Goal: Task Accomplishment & Management: Manage account settings

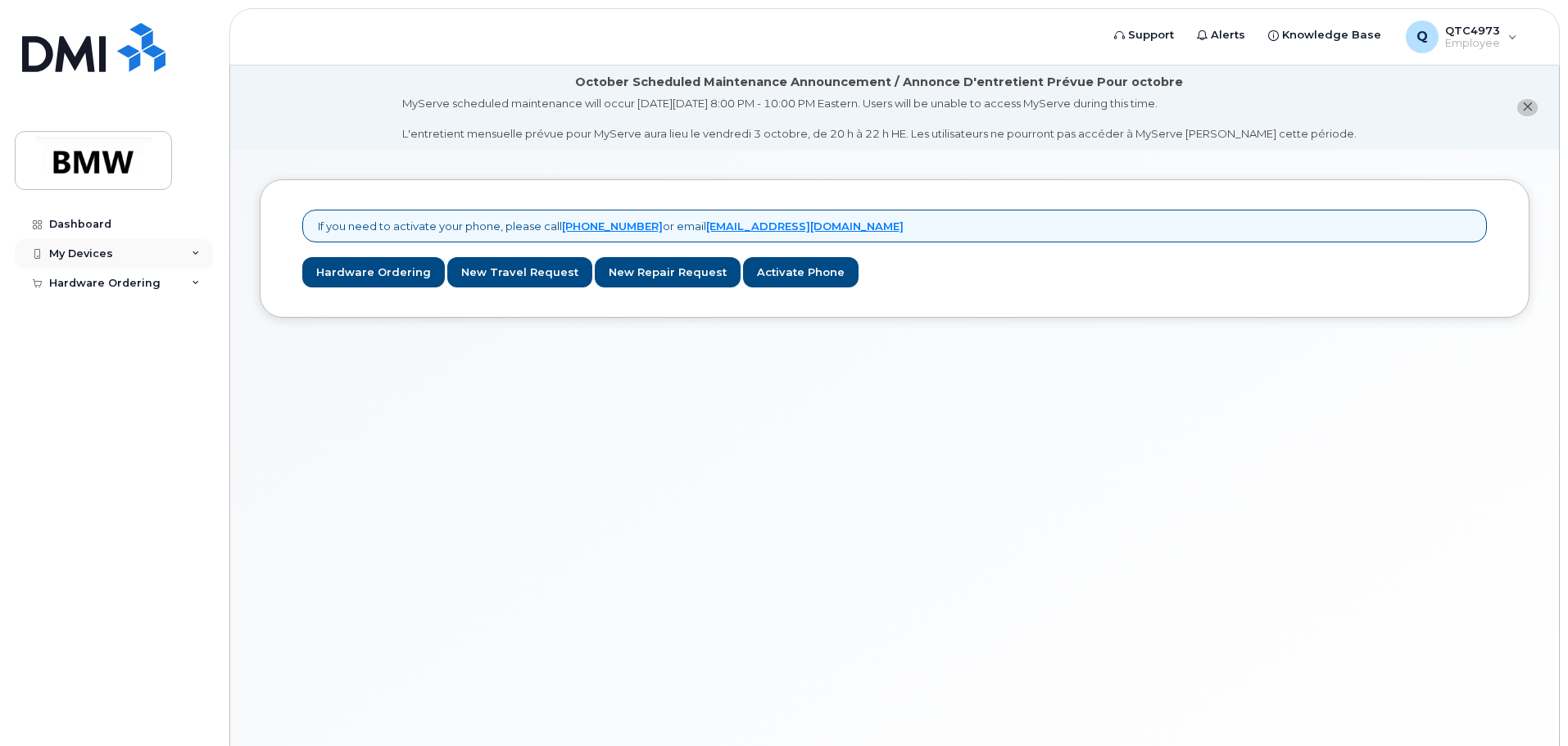
click at [112, 254] on div "My Devices" at bounding box center [113, 254] width 198 height 30
click at [103, 288] on div "Add Device" at bounding box center [89, 283] width 65 height 14
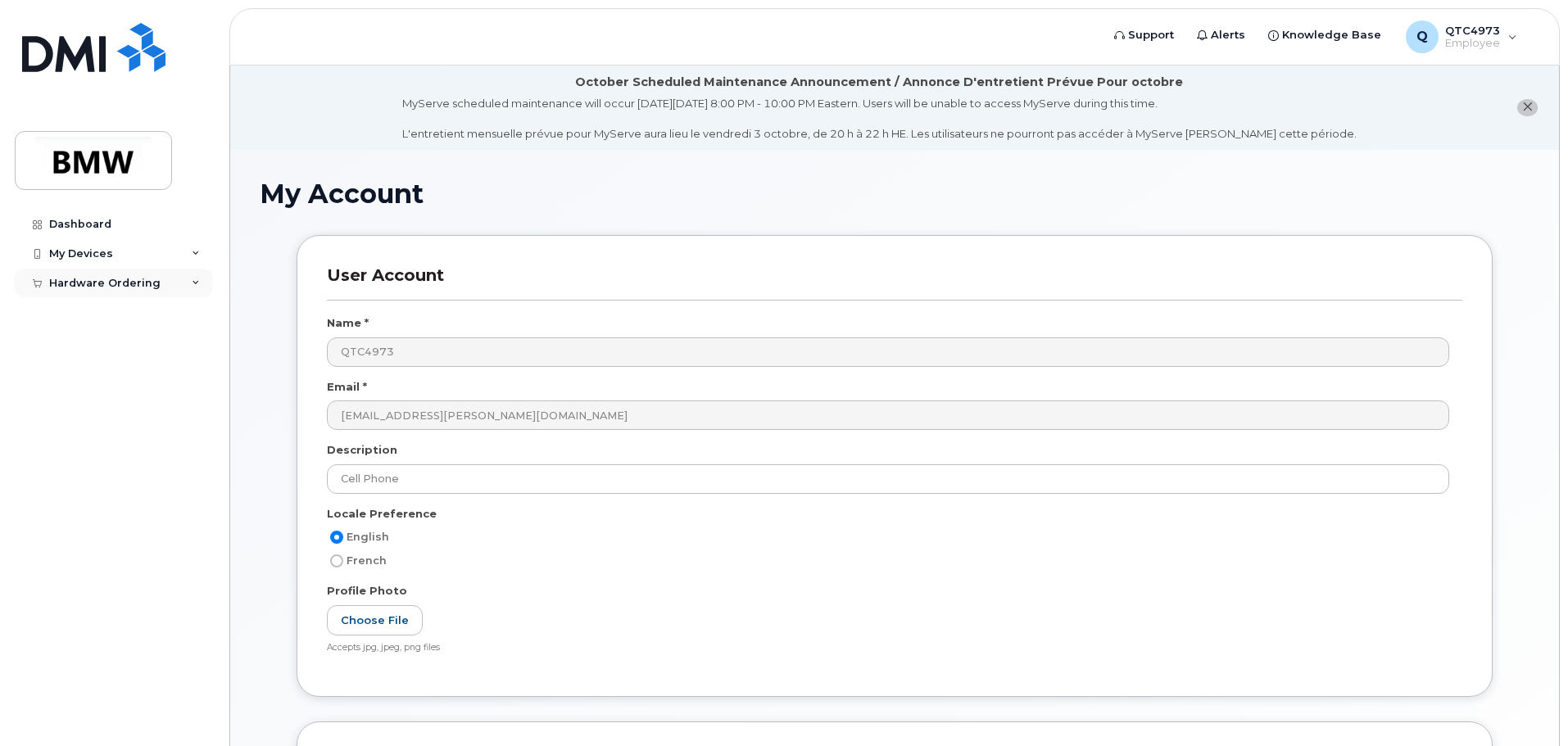
click at [110, 288] on div "Hardware Ordering" at bounding box center [105, 283] width 111 height 13
click at [104, 255] on div "My Devices" at bounding box center [81, 254] width 64 height 13
click at [87, 218] on div "Dashboard" at bounding box center [80, 224] width 62 height 13
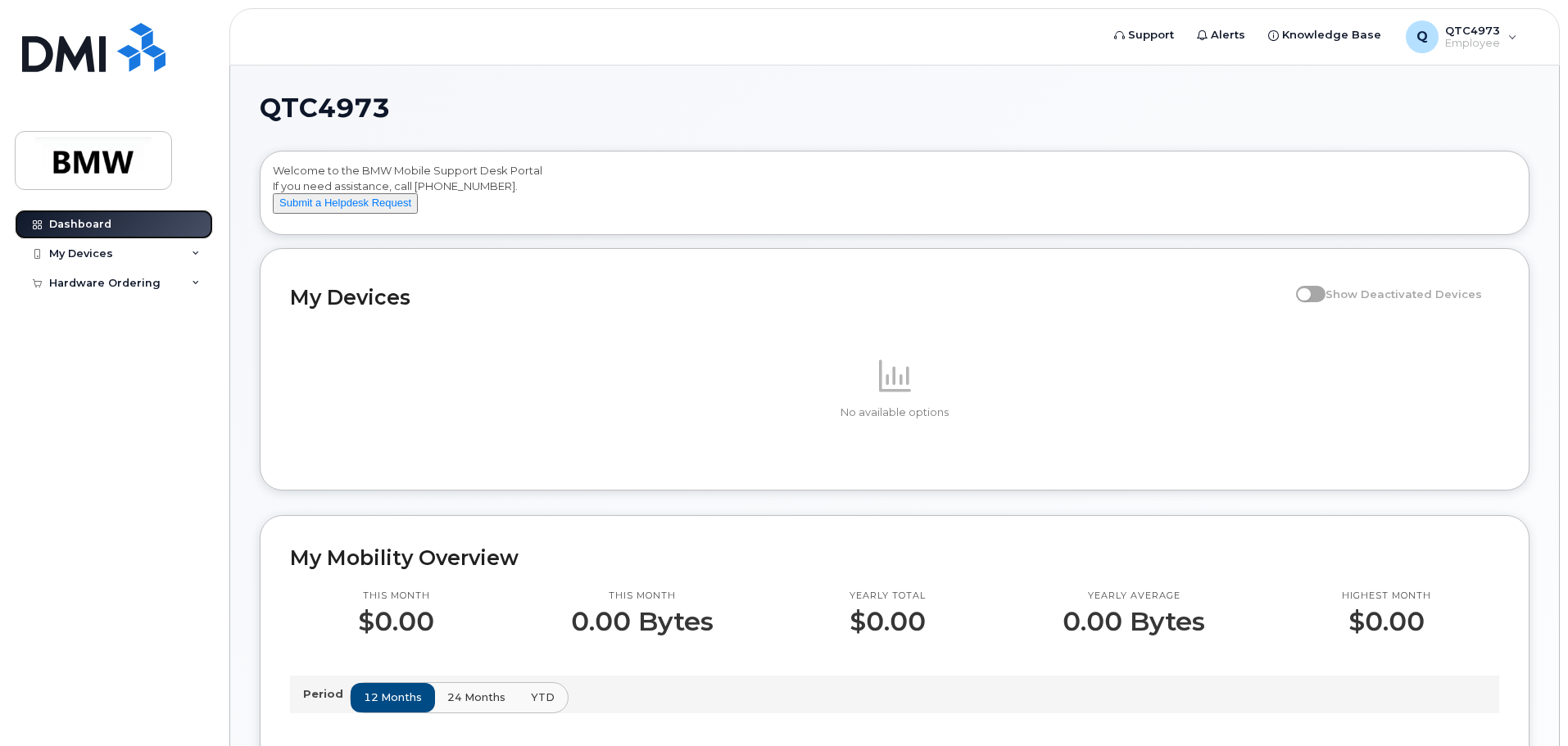
click at [92, 218] on div "Dashboard" at bounding box center [80, 224] width 62 height 13
click at [101, 256] on div "My Devices" at bounding box center [81, 254] width 64 height 13
click at [89, 247] on div "My Devices" at bounding box center [81, 254] width 64 height 13
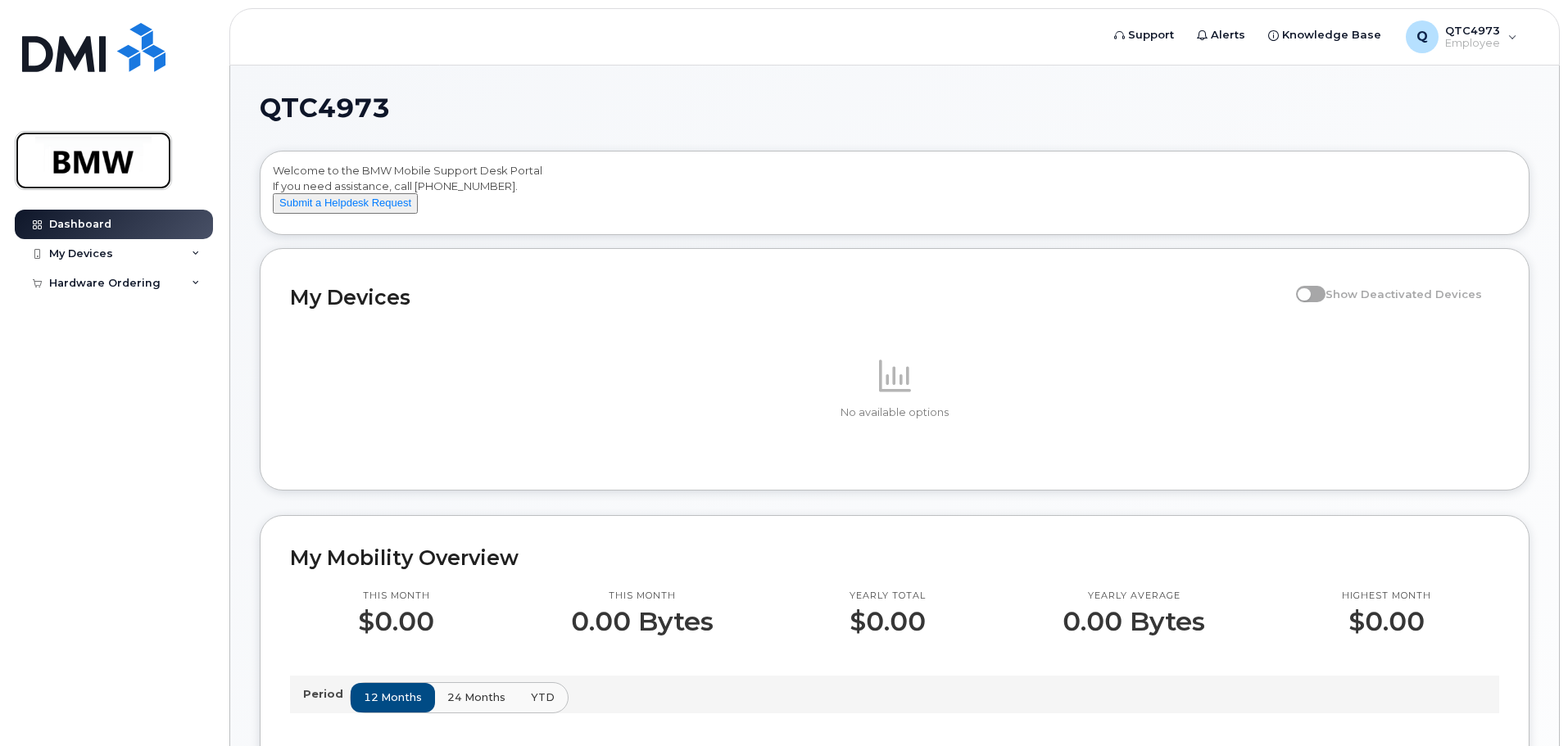
click at [69, 164] on img at bounding box center [94, 160] width 126 height 47
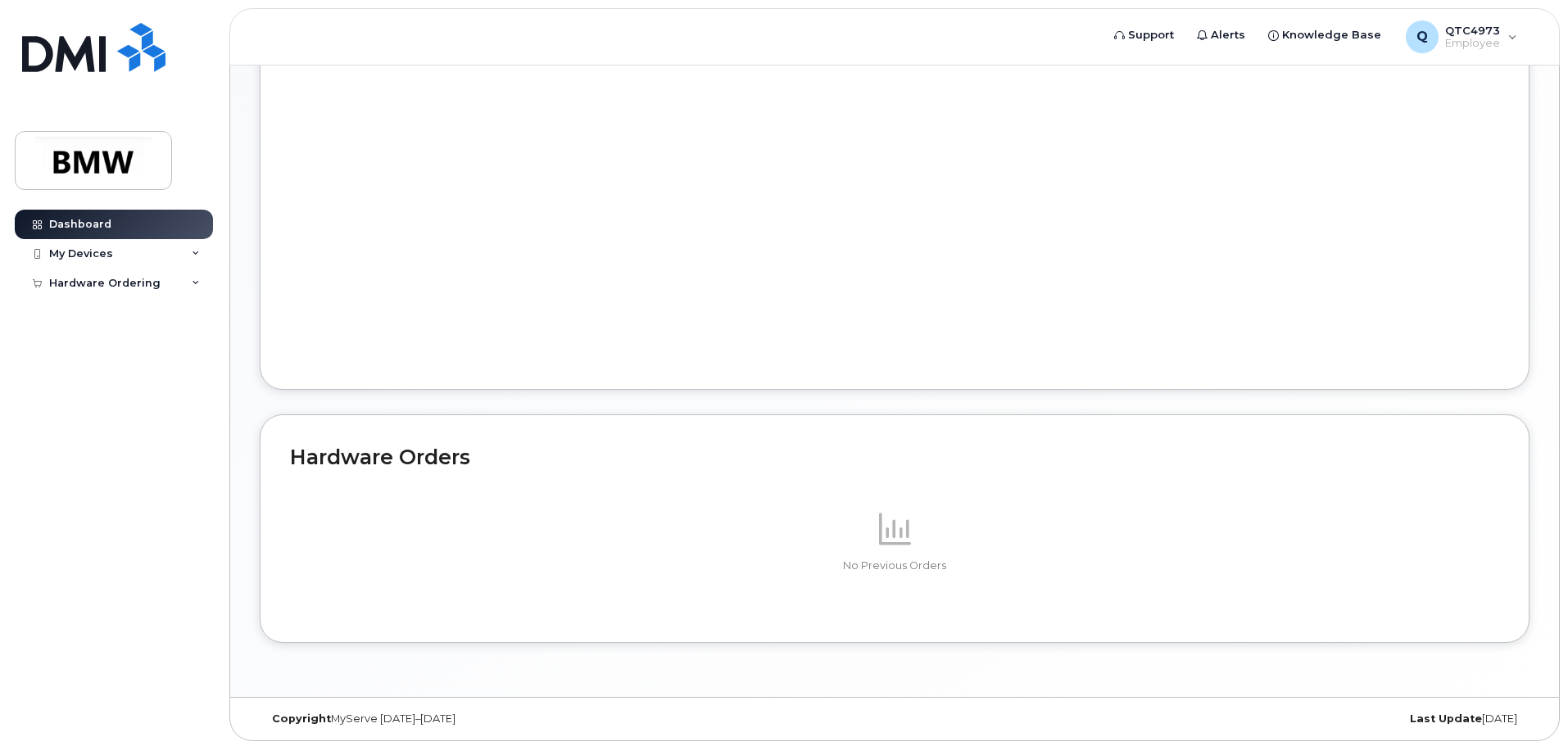
scroll to position [781, 0]
click at [101, 260] on div "My Devices" at bounding box center [81, 254] width 64 height 13
click at [102, 272] on link "Add Device" at bounding box center [127, 284] width 169 height 31
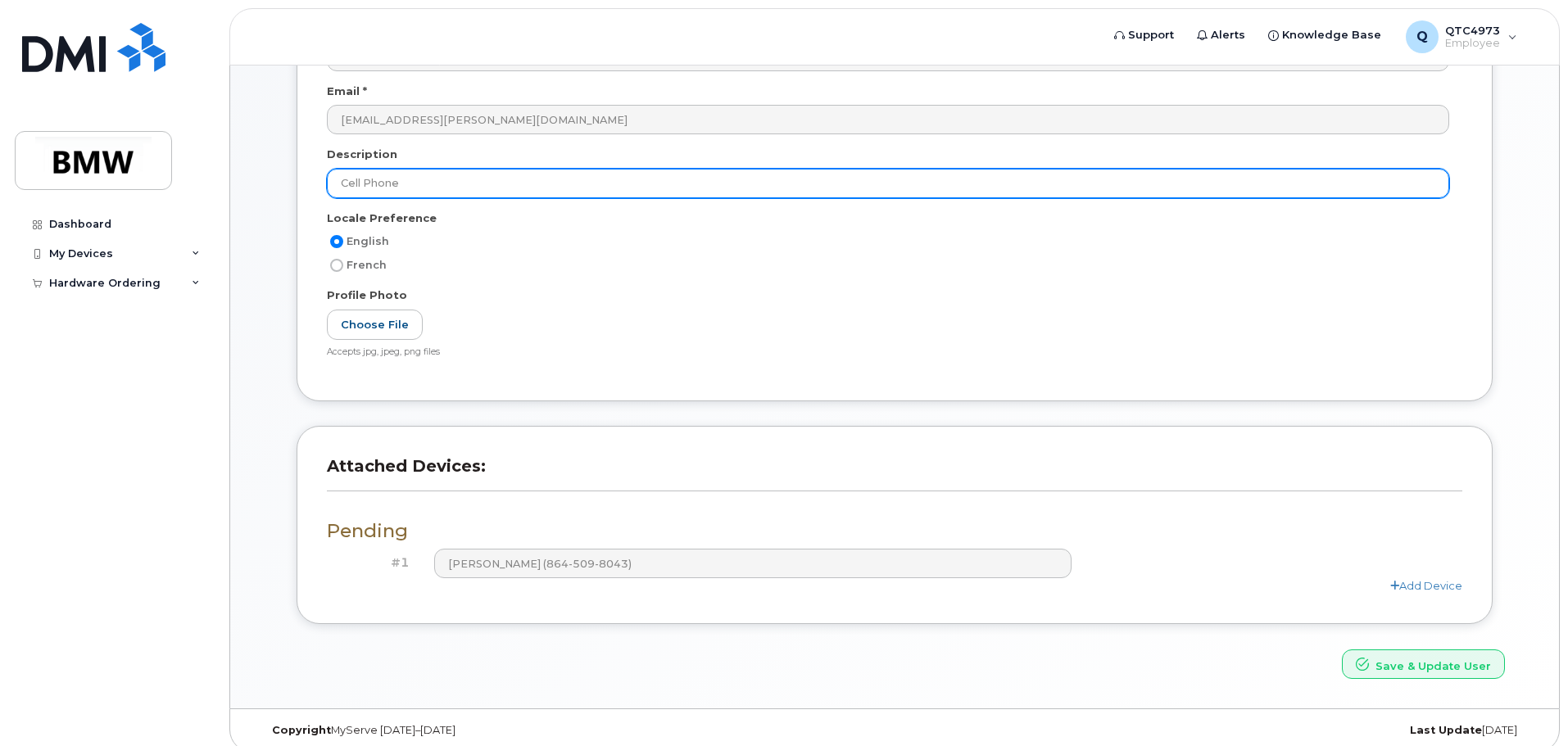
scroll to position [310, 0]
